Goal: Transaction & Acquisition: Book appointment/travel/reservation

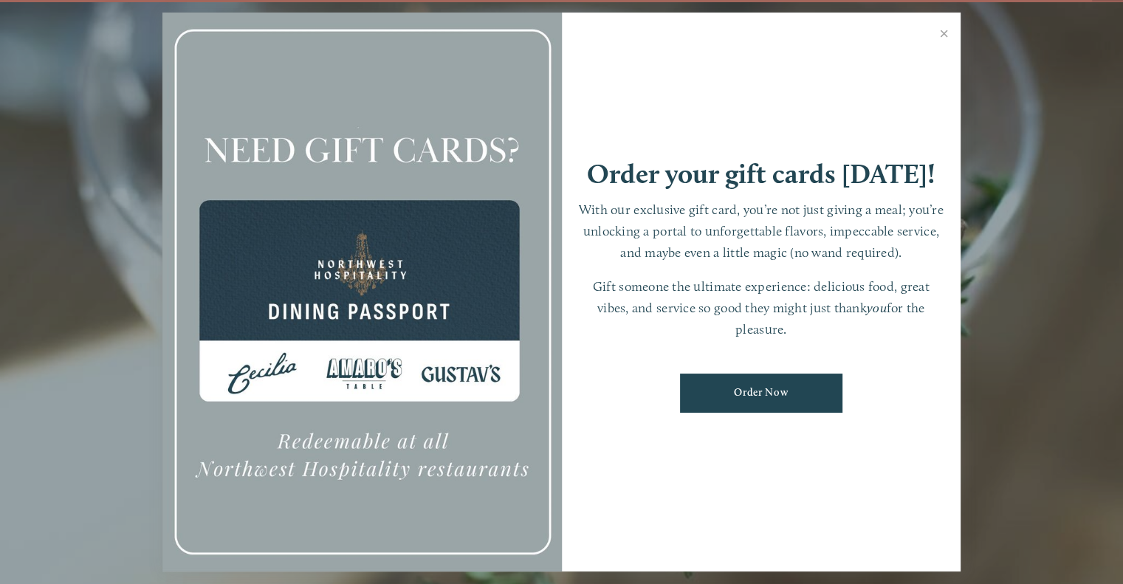
scroll to position [30, 0]
click at [943, 37] on link "Close" at bounding box center [944, 35] width 29 height 41
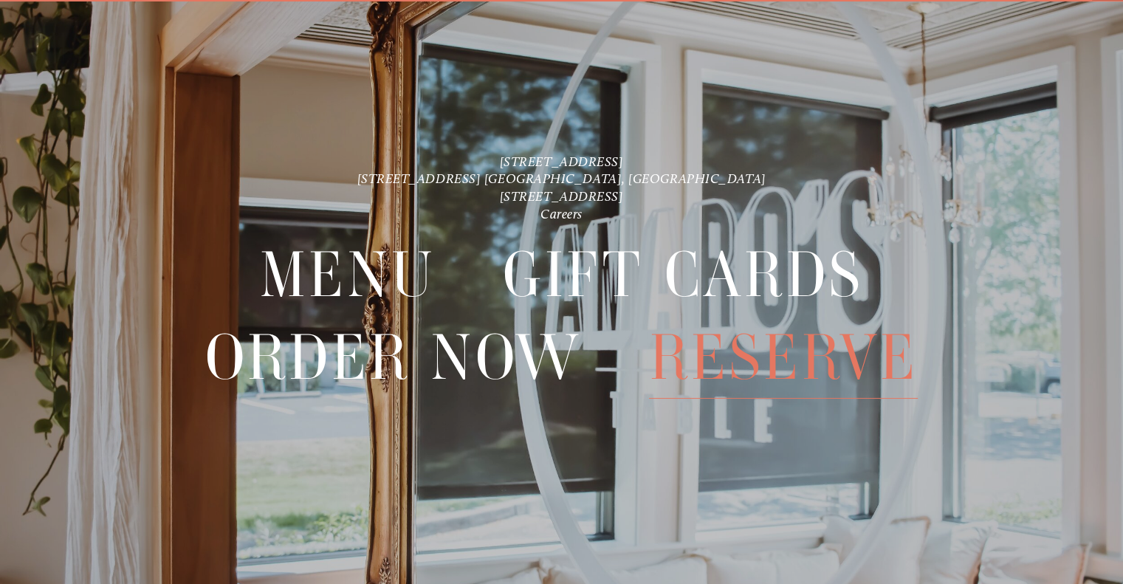
click at [808, 360] on span "Reserve" at bounding box center [783, 358] width 269 height 82
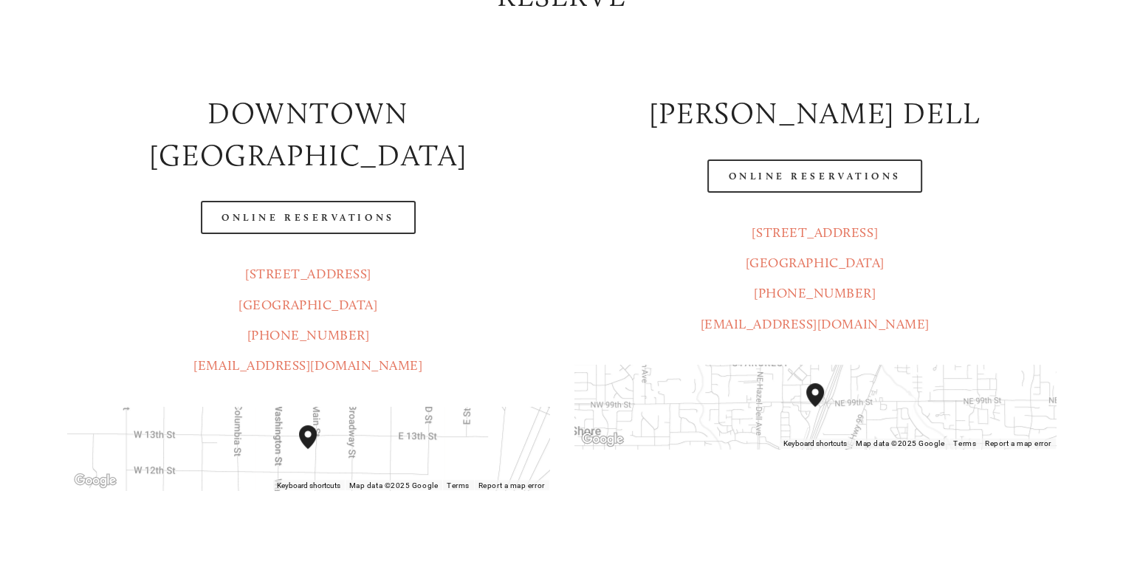
scroll to position [325, 0]
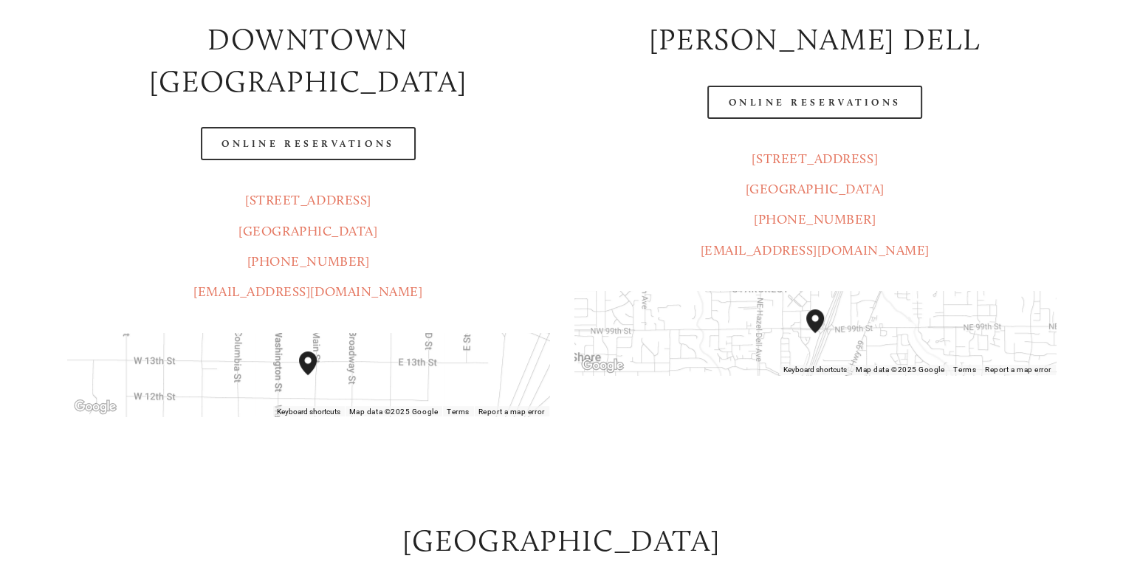
click at [839, 96] on header "Menu Order Now Visit Gallery 0" at bounding box center [562, 34] width 1056 height 143
click at [782, 106] on header "Menu Order Now Visit Gallery 0" at bounding box center [562, 34] width 1056 height 143
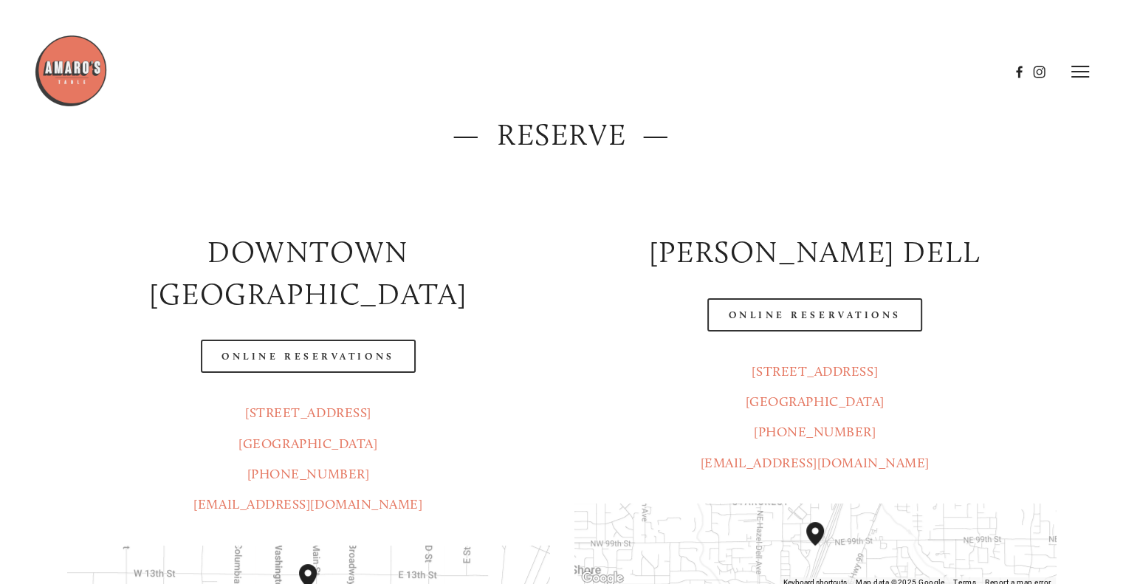
scroll to position [112, 0]
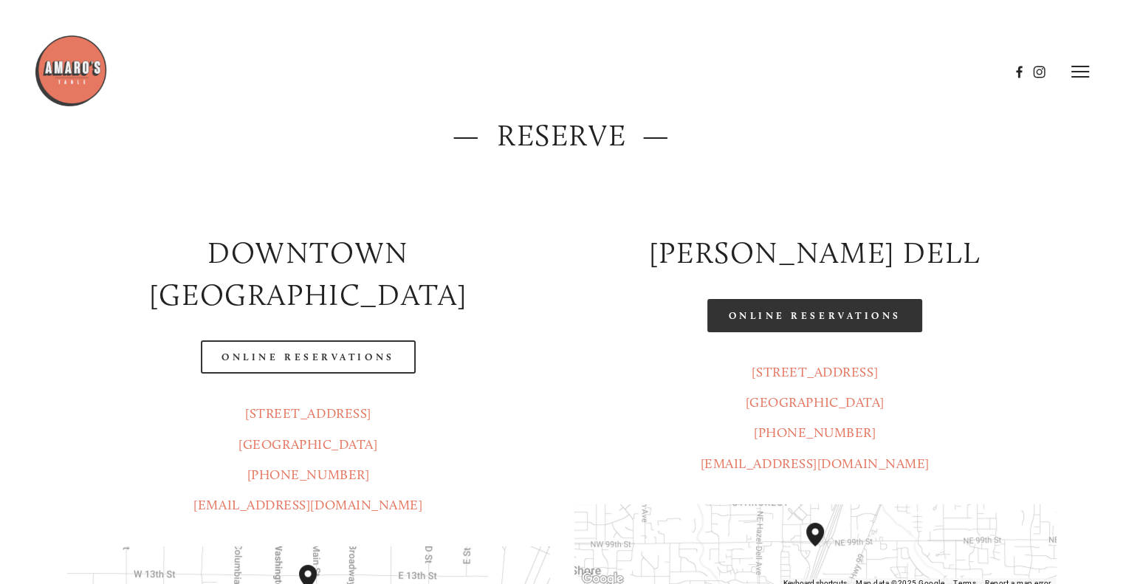
click at [746, 321] on link "Online Reservations" at bounding box center [814, 315] width 214 height 33
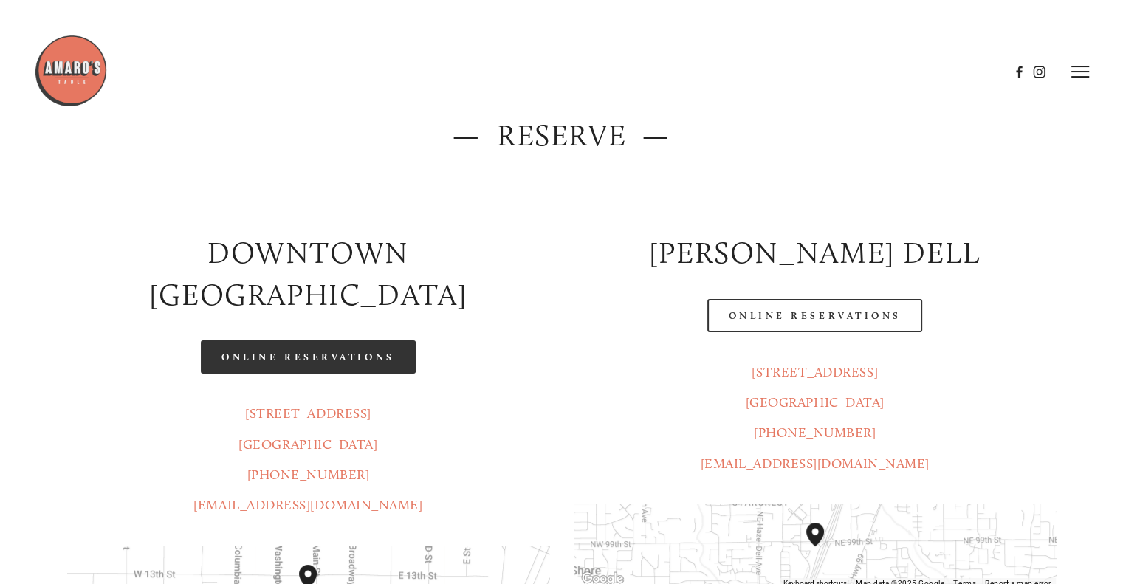
click at [340, 340] on link "Online Reservations" at bounding box center [308, 356] width 214 height 33
